Goal: Check status: Check status

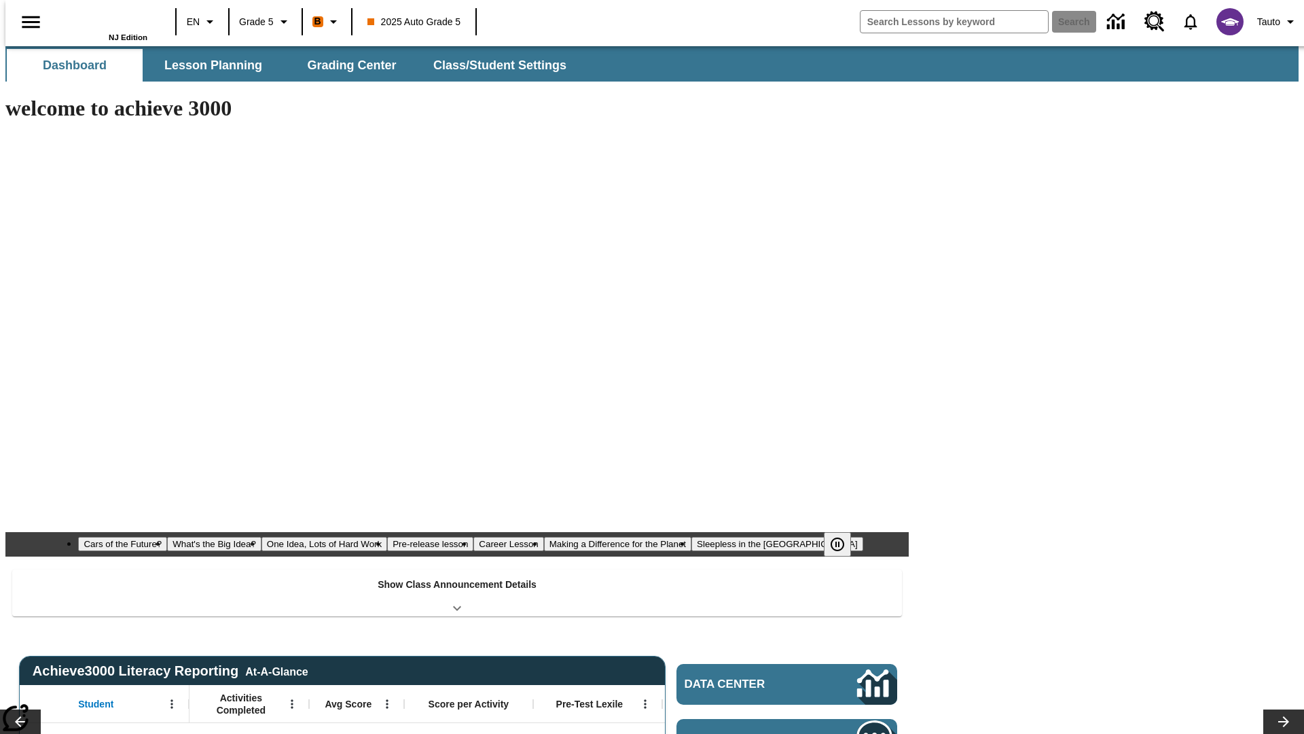
type input "-1"
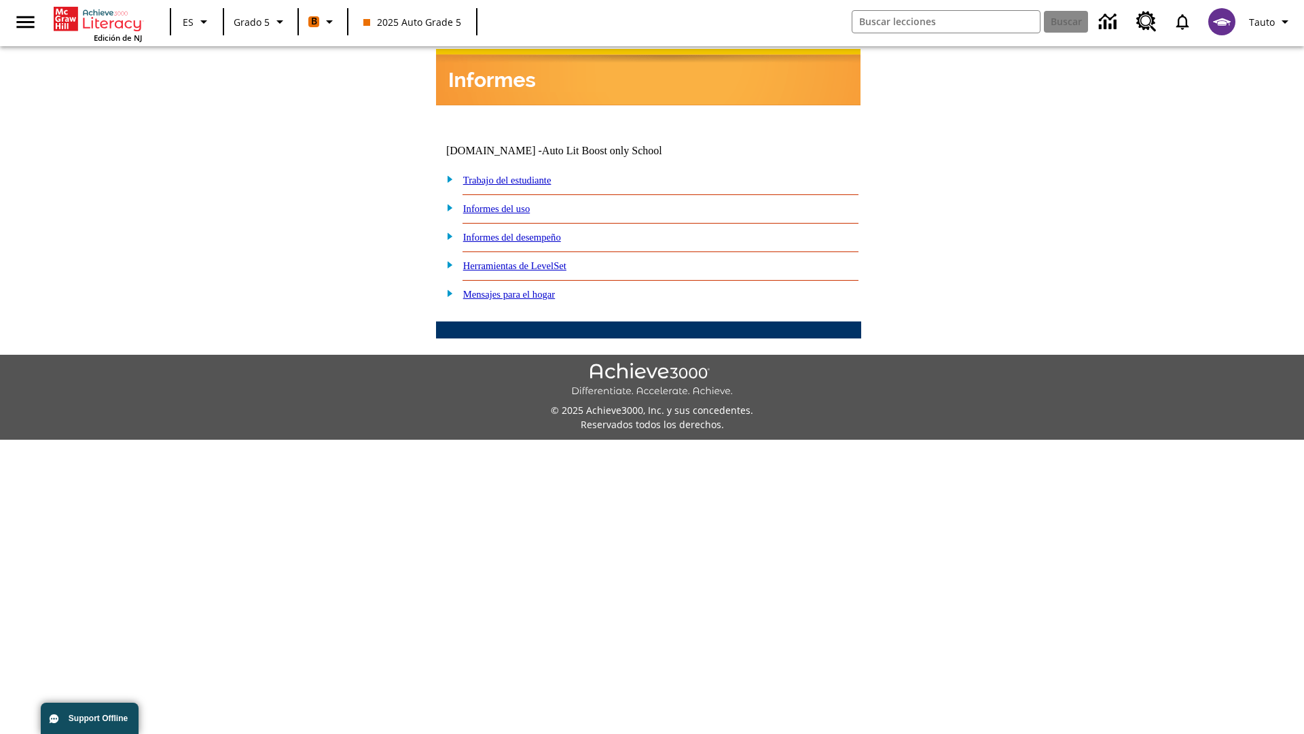
click at [530, 232] on link "Informes del desempeño" at bounding box center [512, 237] width 98 height 11
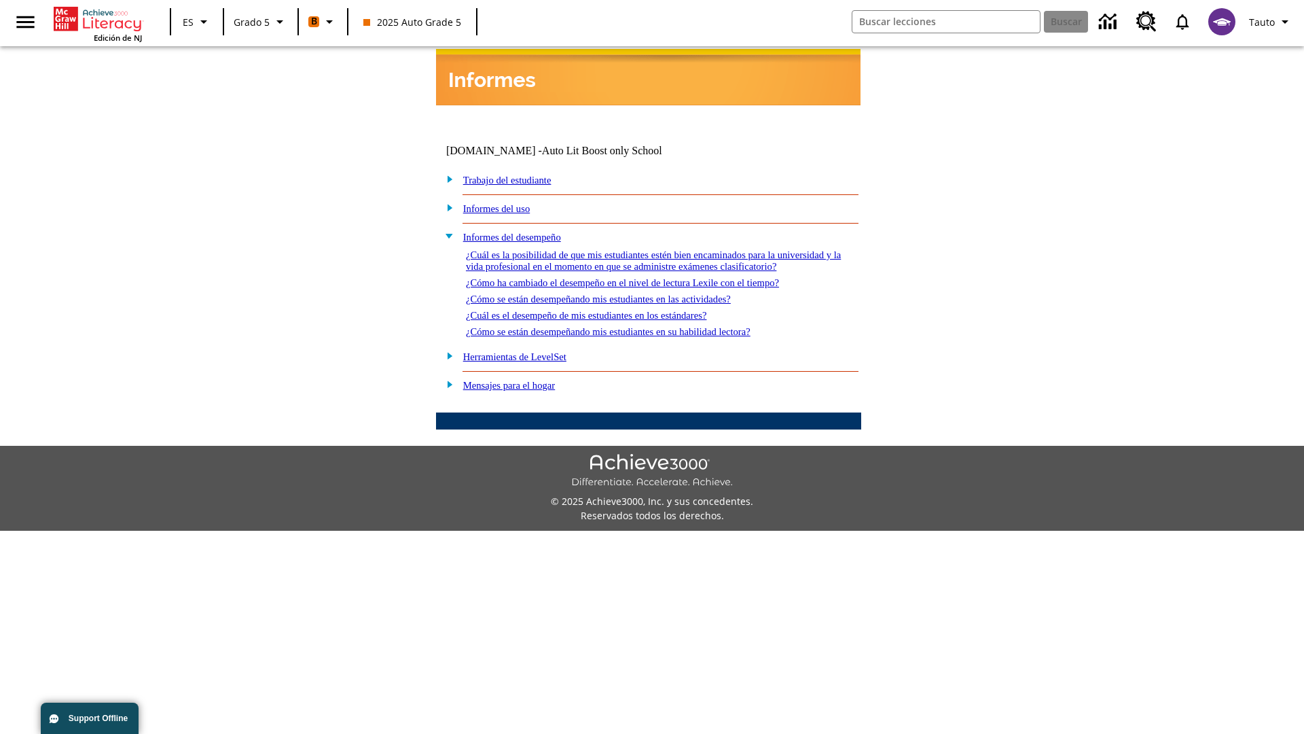
click at [632, 326] on link "¿Cómo se están desempeñando mis estudiantes en su habilidad lectora?" at bounding box center [608, 331] width 285 height 11
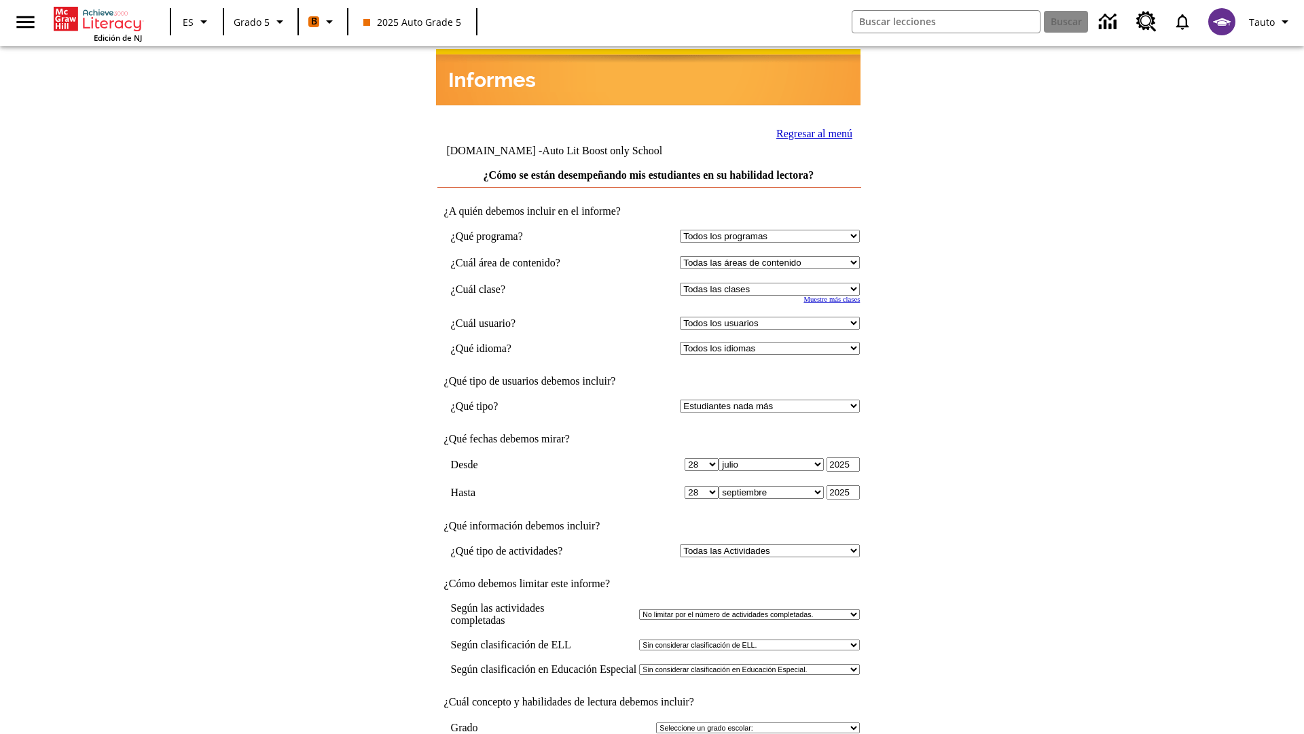
click at [773, 283] on select "Seleccionar una clase: Todas las clases 2025 Auto Grade 5 OL 2025 Auto Grade 6" at bounding box center [770, 289] width 180 height 13
select select "11133131"
click at [773, 317] on select "Todos los usuarios Cat, Sautoen Cat, Sautoes Cat1, Sautoss Donotlogin, Sautoen …" at bounding box center [770, 323] width 180 height 13
select select "21437107"
